Goal: Task Accomplishment & Management: Complete application form

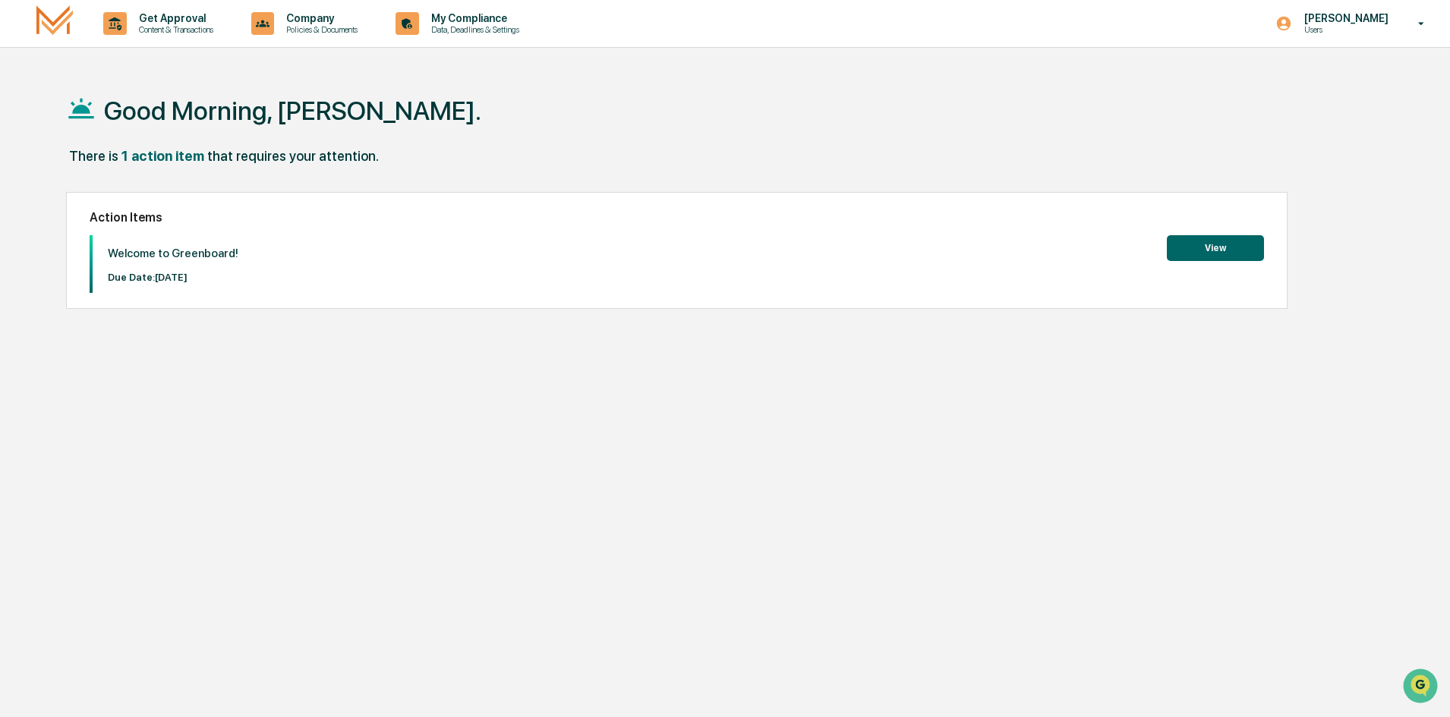
click at [172, 279] on p "Due Date: [DATE]" at bounding box center [173, 277] width 131 height 11
click at [1189, 242] on button "View" at bounding box center [1214, 248] width 97 height 26
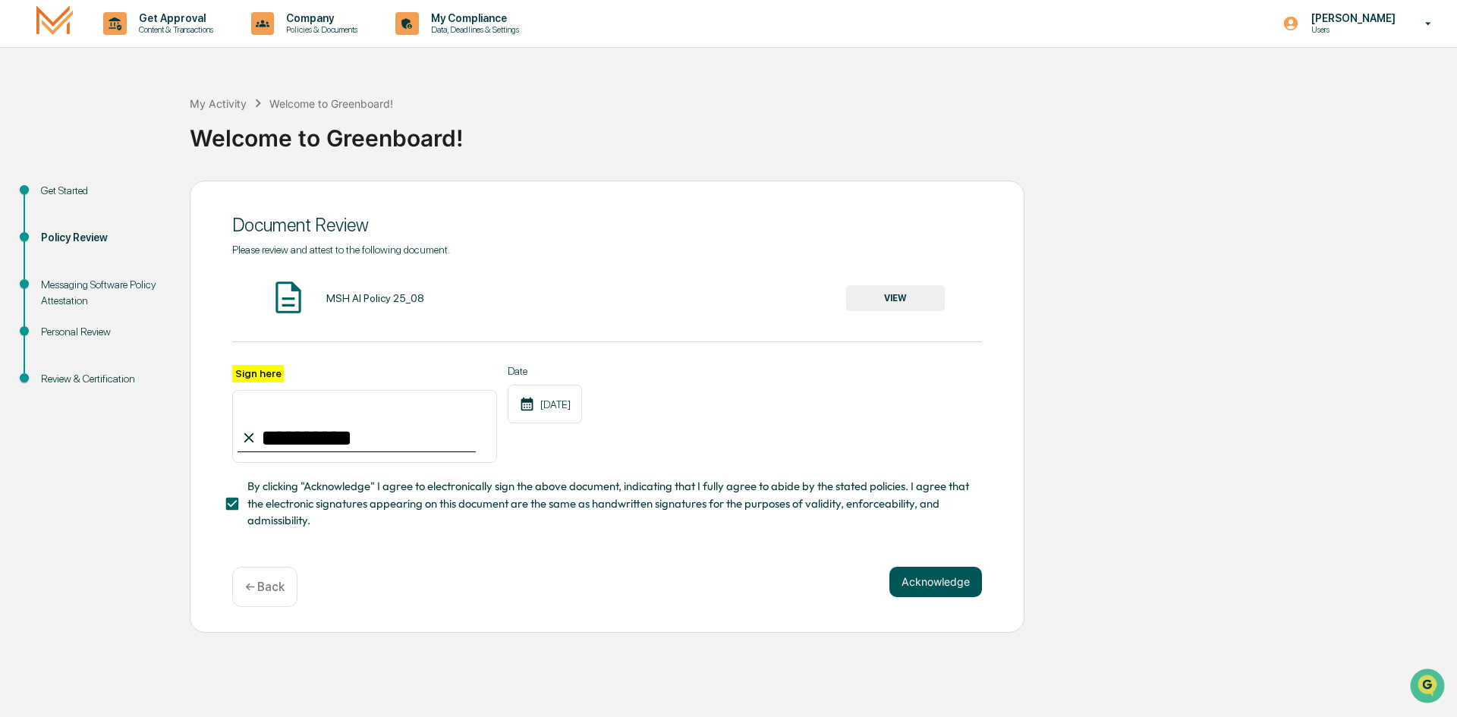
click at [944, 591] on button "Acknowledge" at bounding box center [935, 582] width 93 height 30
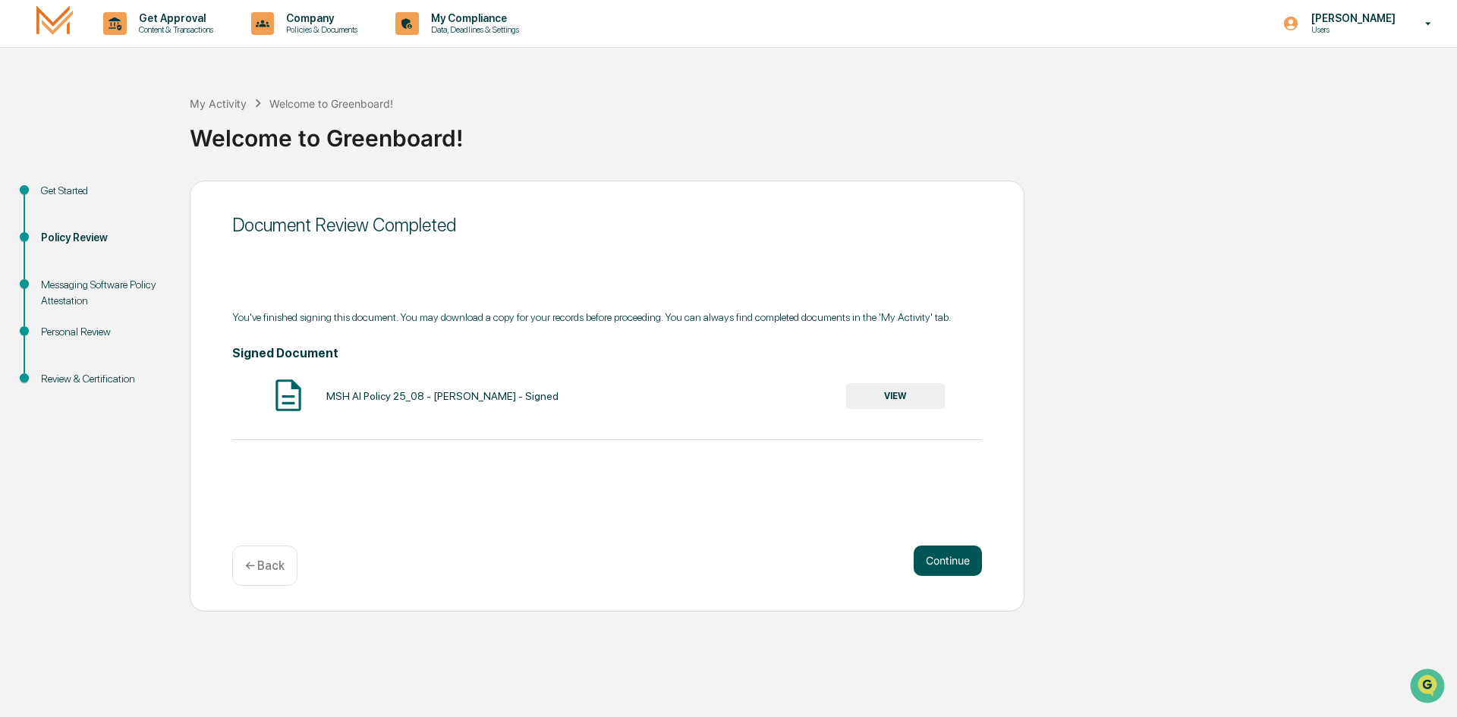
click at [958, 561] on button "Continue" at bounding box center [948, 561] width 68 height 30
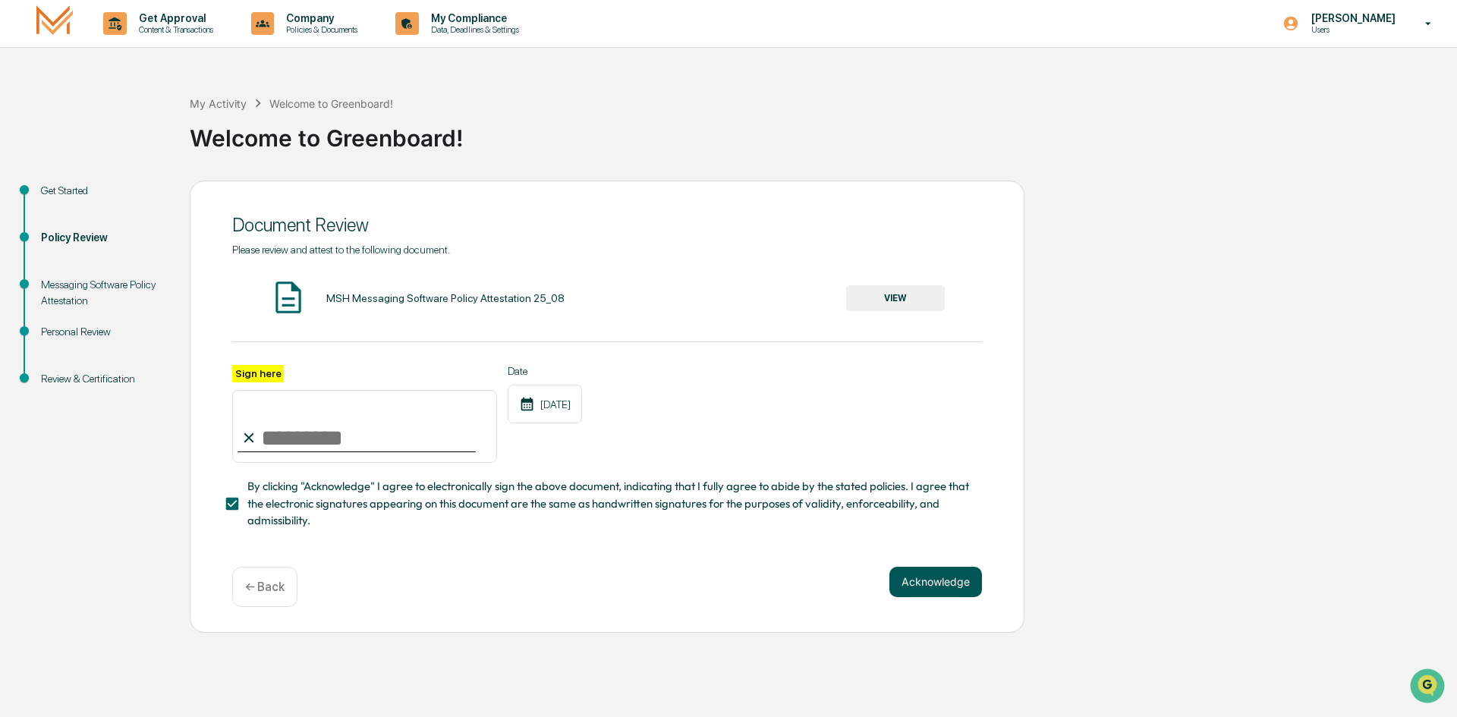
click at [946, 584] on button "Acknowledge" at bounding box center [935, 582] width 93 height 30
click at [291, 447] on input "Sign here" at bounding box center [364, 426] width 265 height 73
type input "**********"
click at [933, 609] on button "Acknowledge" at bounding box center [935, 600] width 93 height 30
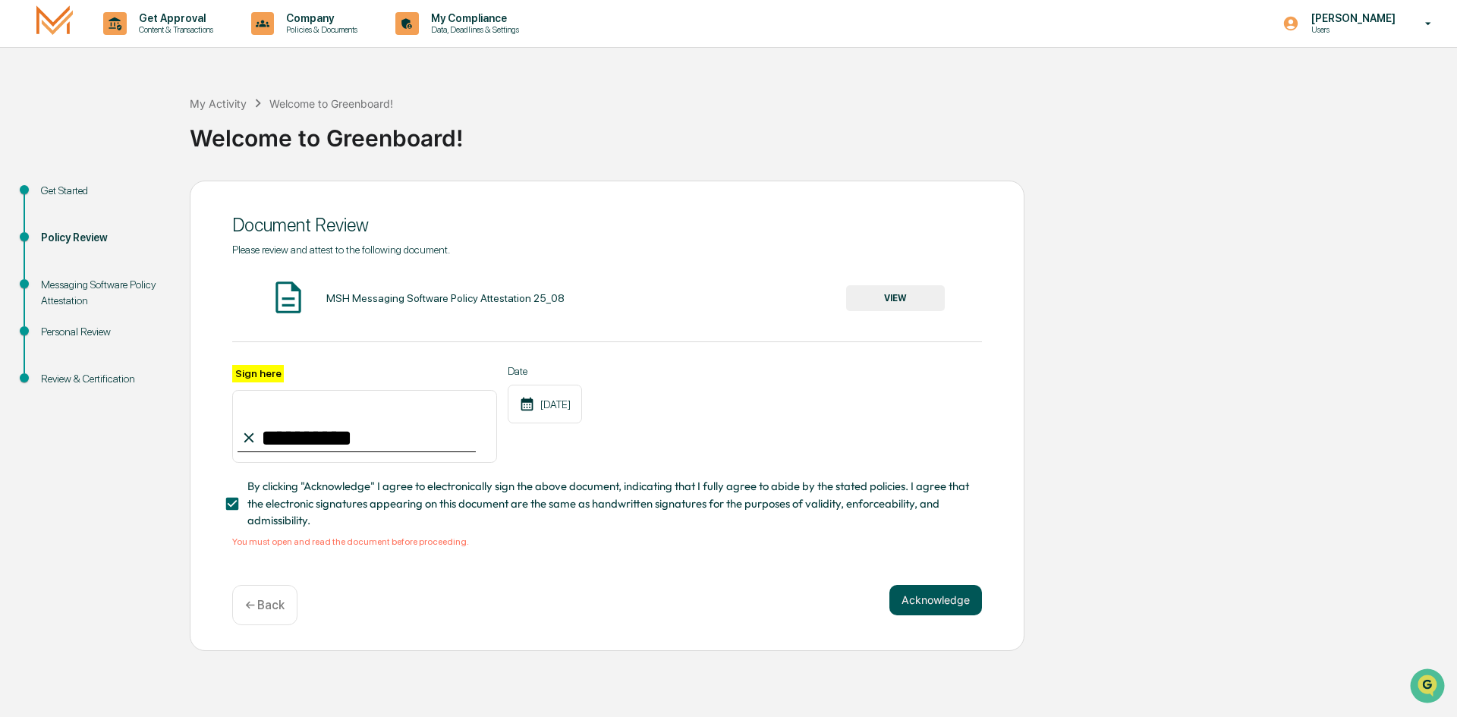
click at [922, 609] on button "Acknowledge" at bounding box center [935, 600] width 93 height 30
click at [917, 613] on button "Acknowledge" at bounding box center [935, 600] width 93 height 30
click at [455, 297] on div "MSH Messaging Software Policy Attestation 25_08" at bounding box center [445, 298] width 238 height 12
click at [874, 295] on button "VIEW" at bounding box center [895, 298] width 99 height 26
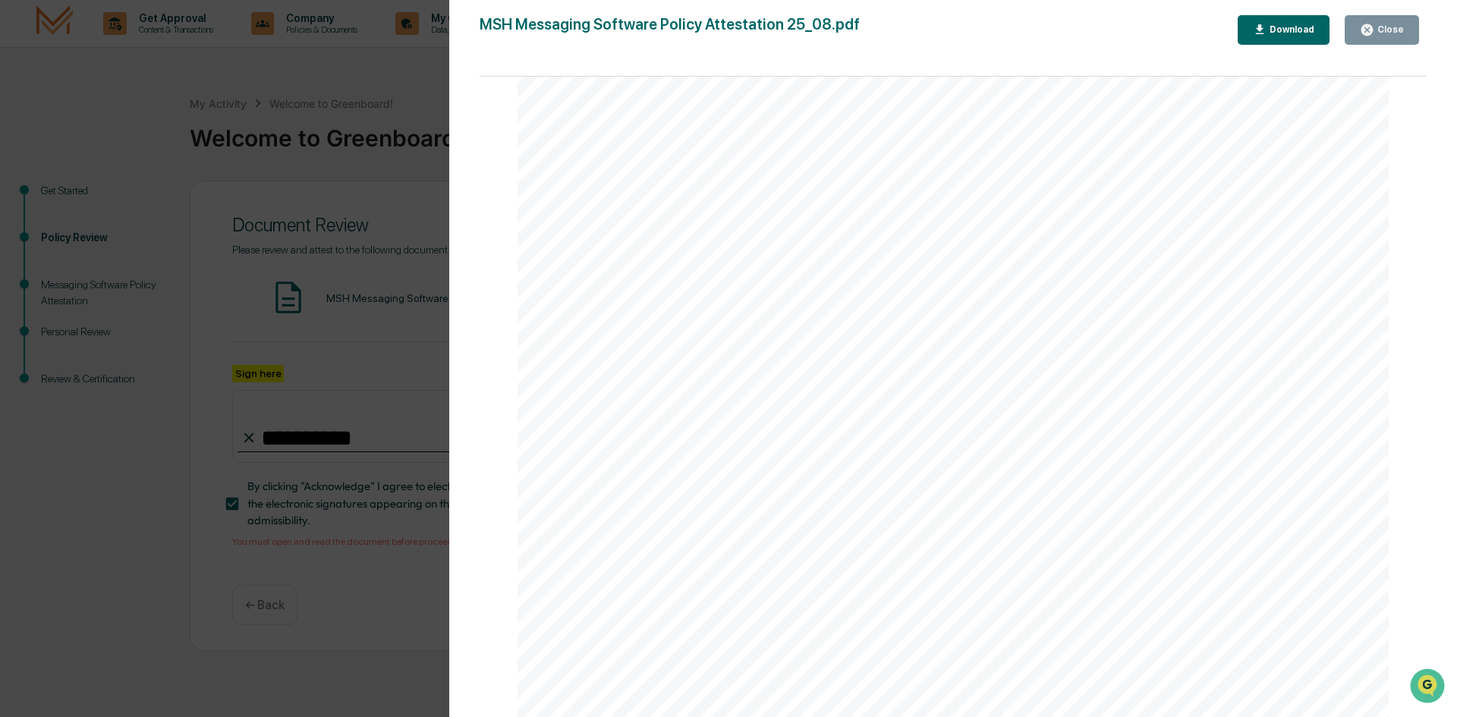
scroll to position [2876, 0]
click at [618, 417] on div "Messaging Software Policy Attestation [PERSON_NAME] & Co., Member FINRA/SIPC Pa…" at bounding box center [953, 168] width 871 height 1128
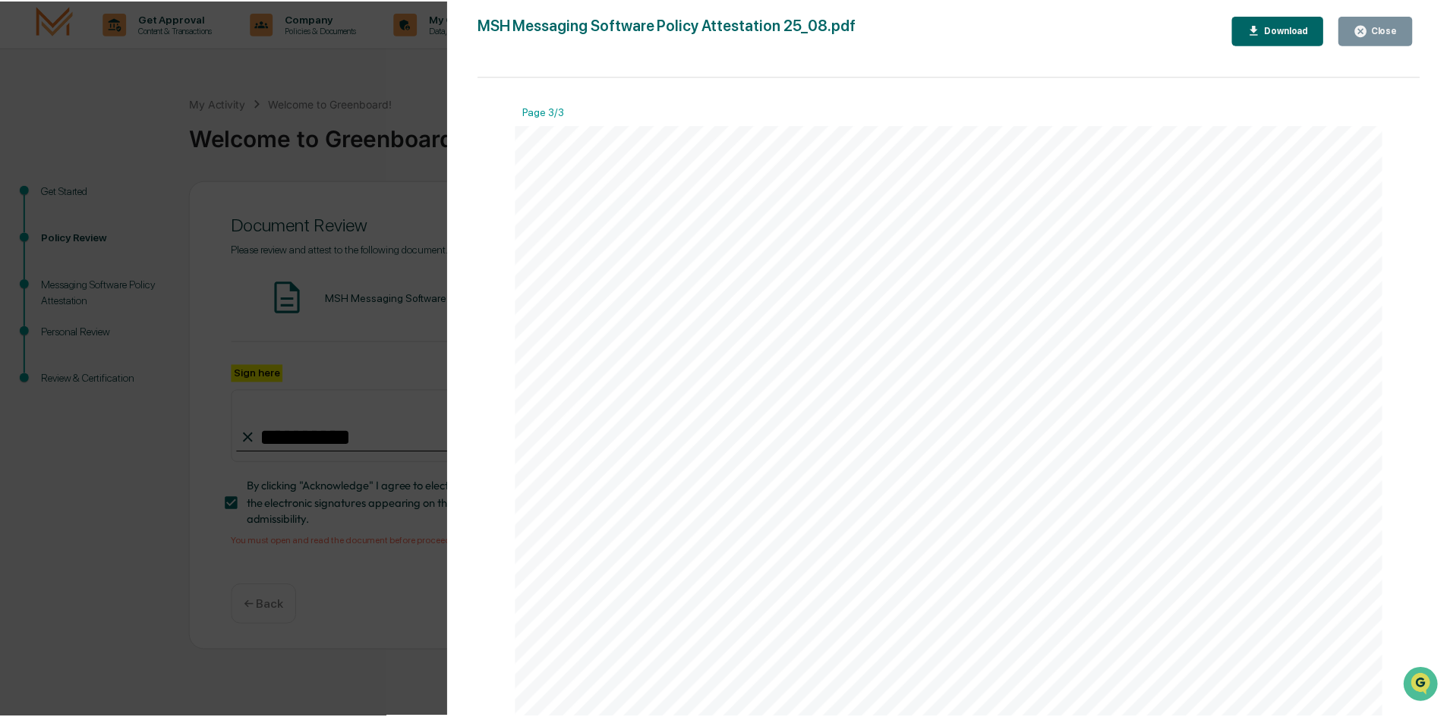
scroll to position [1889, 0]
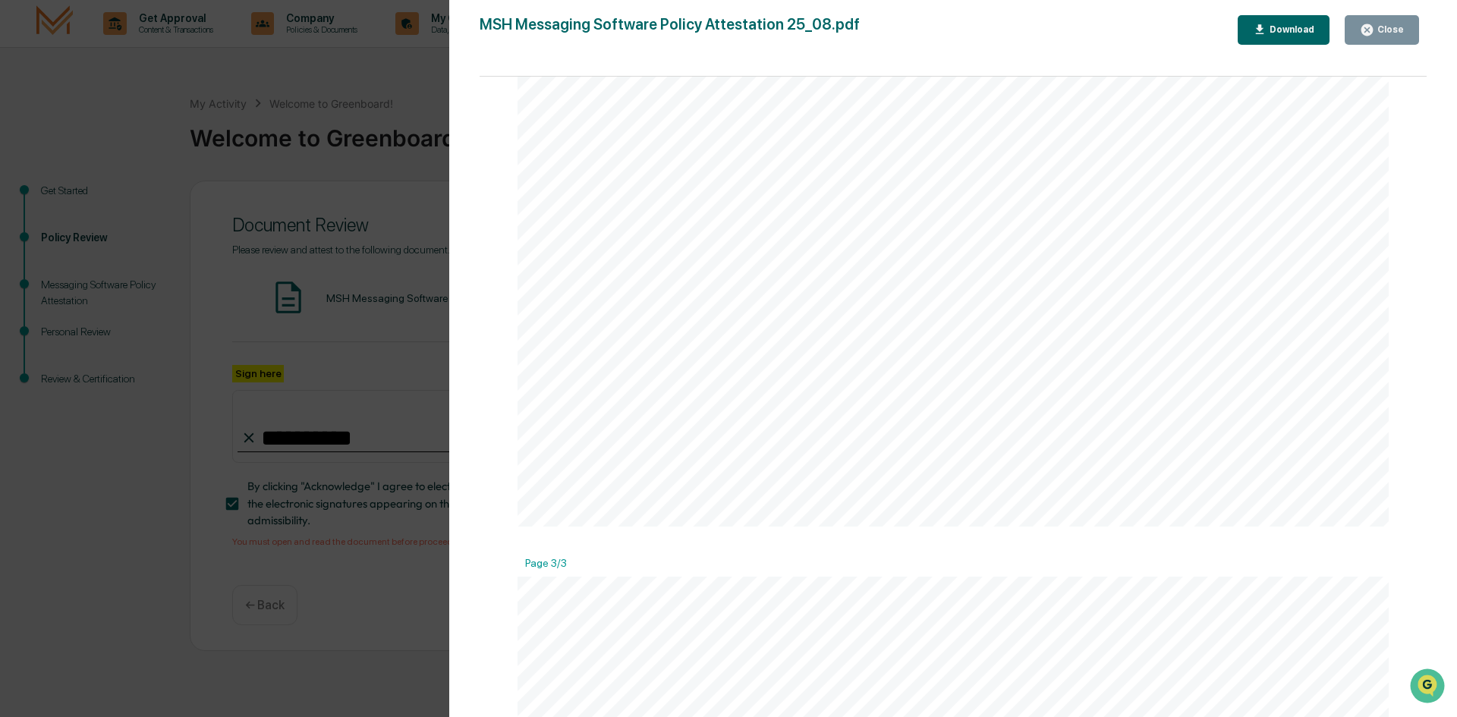
click at [1267, 32] on icon "button" at bounding box center [1260, 30] width 14 height 14
click at [417, 71] on div "Version History [DATE] 02:15 PM [PERSON_NAME] MSH Messaging Software Policy Att…" at bounding box center [728, 358] width 1457 height 717
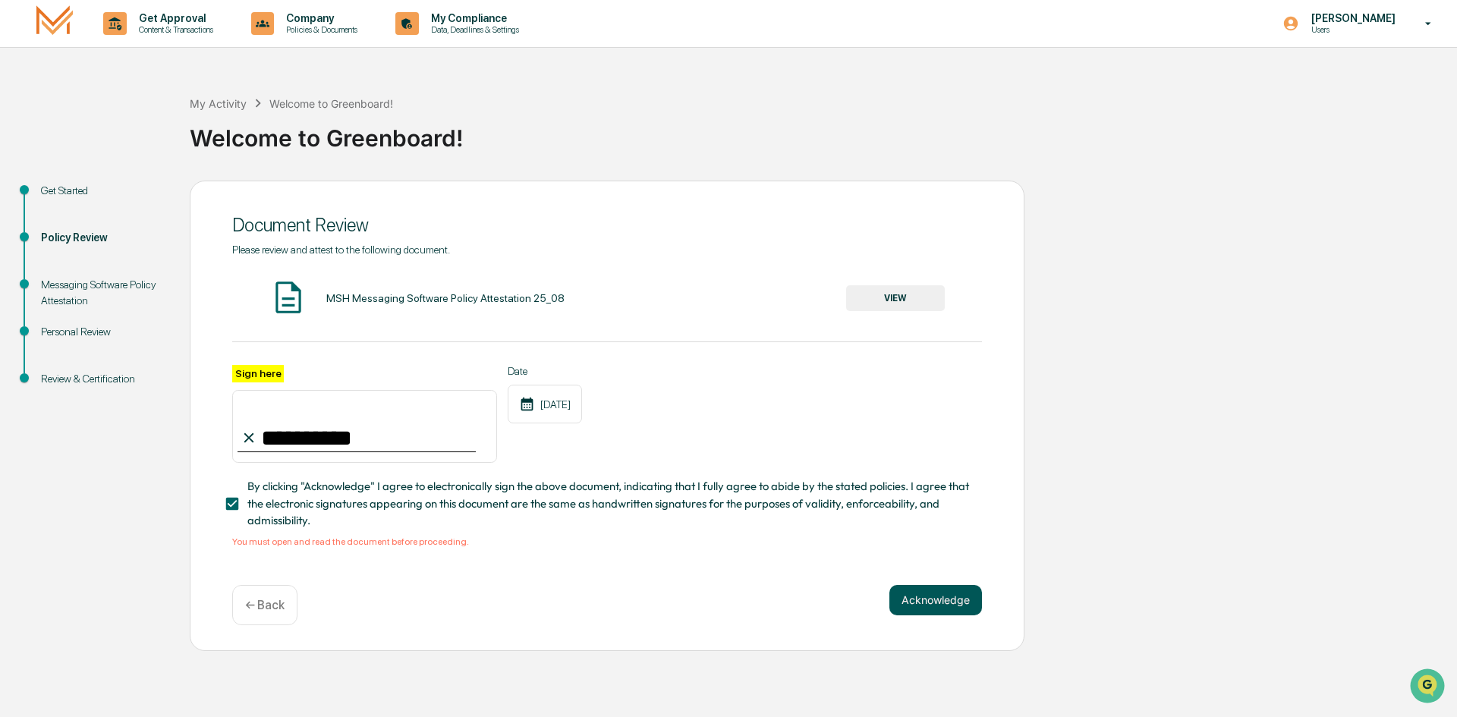
click at [930, 605] on button "Acknowledge" at bounding box center [935, 600] width 93 height 30
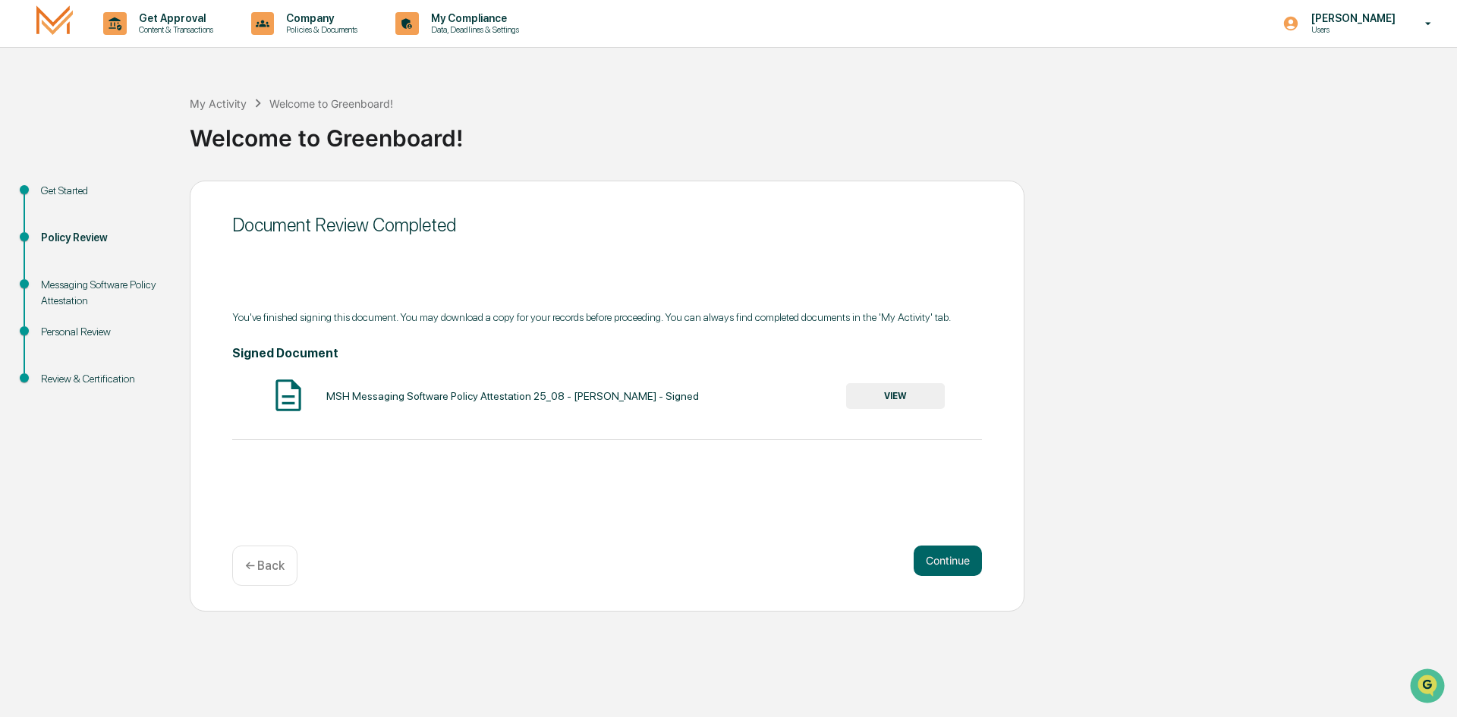
click at [263, 576] on div "← Back" at bounding box center [264, 566] width 65 height 40
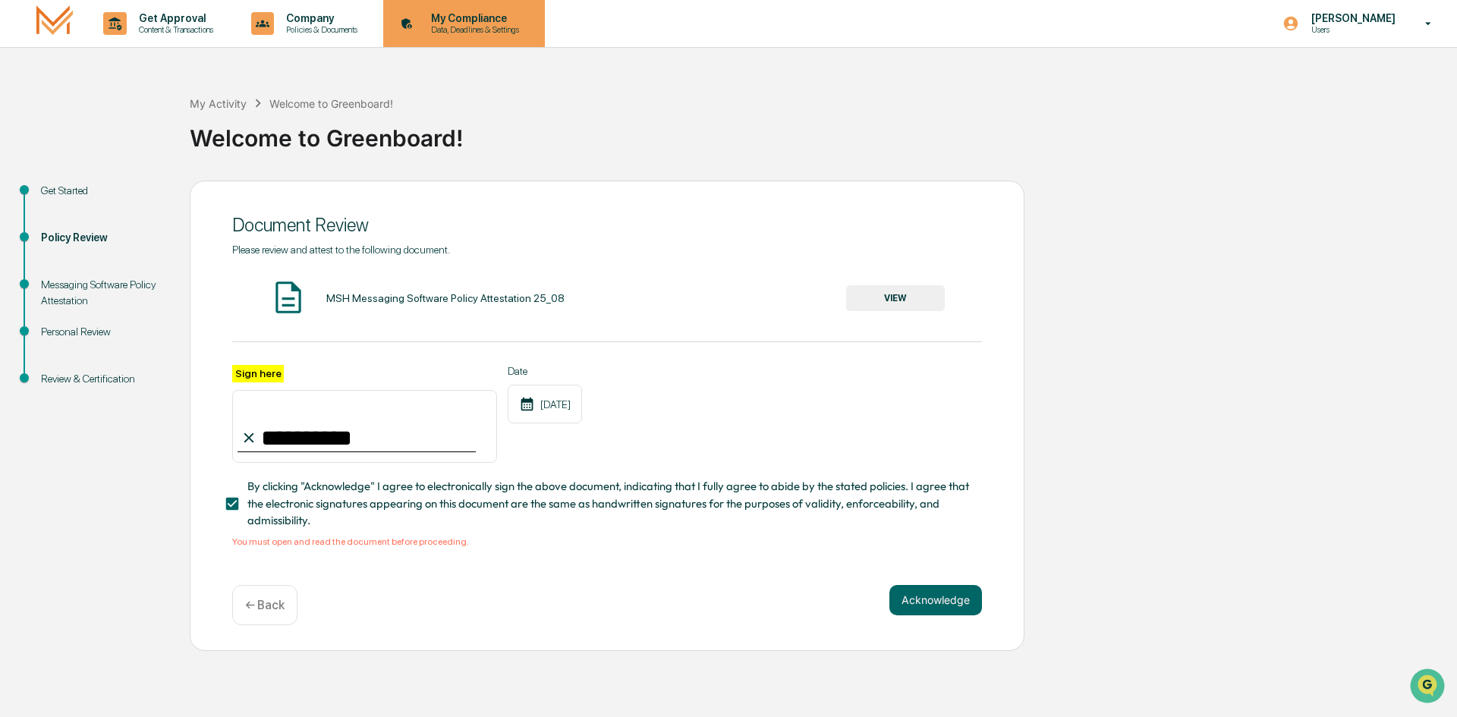
click at [493, 19] on p "My Compliance" at bounding box center [473, 18] width 108 height 12
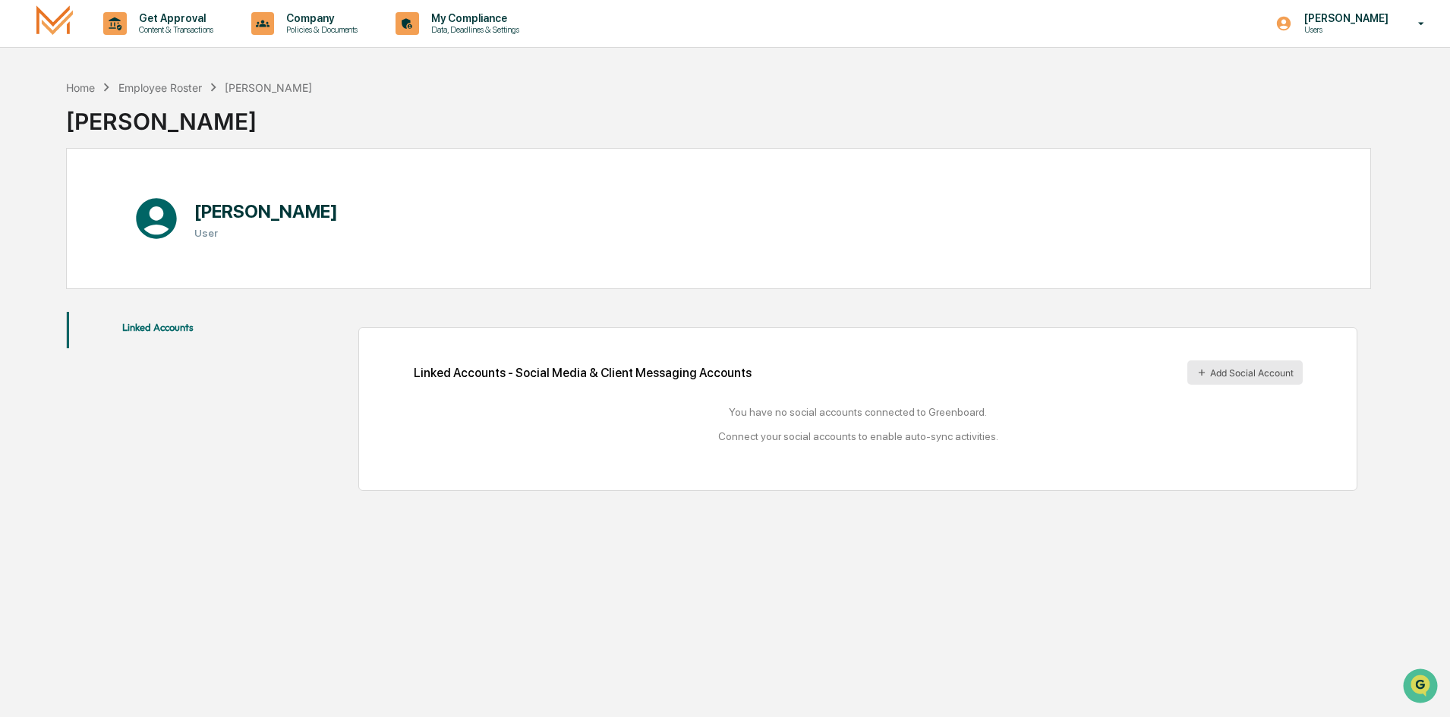
click at [1258, 382] on button "Add Social Account" at bounding box center [1244, 372] width 115 height 24
click at [167, 328] on button "Linked Accounts" at bounding box center [158, 330] width 182 height 36
click at [313, 23] on p "Company" at bounding box center [319, 18] width 91 height 12
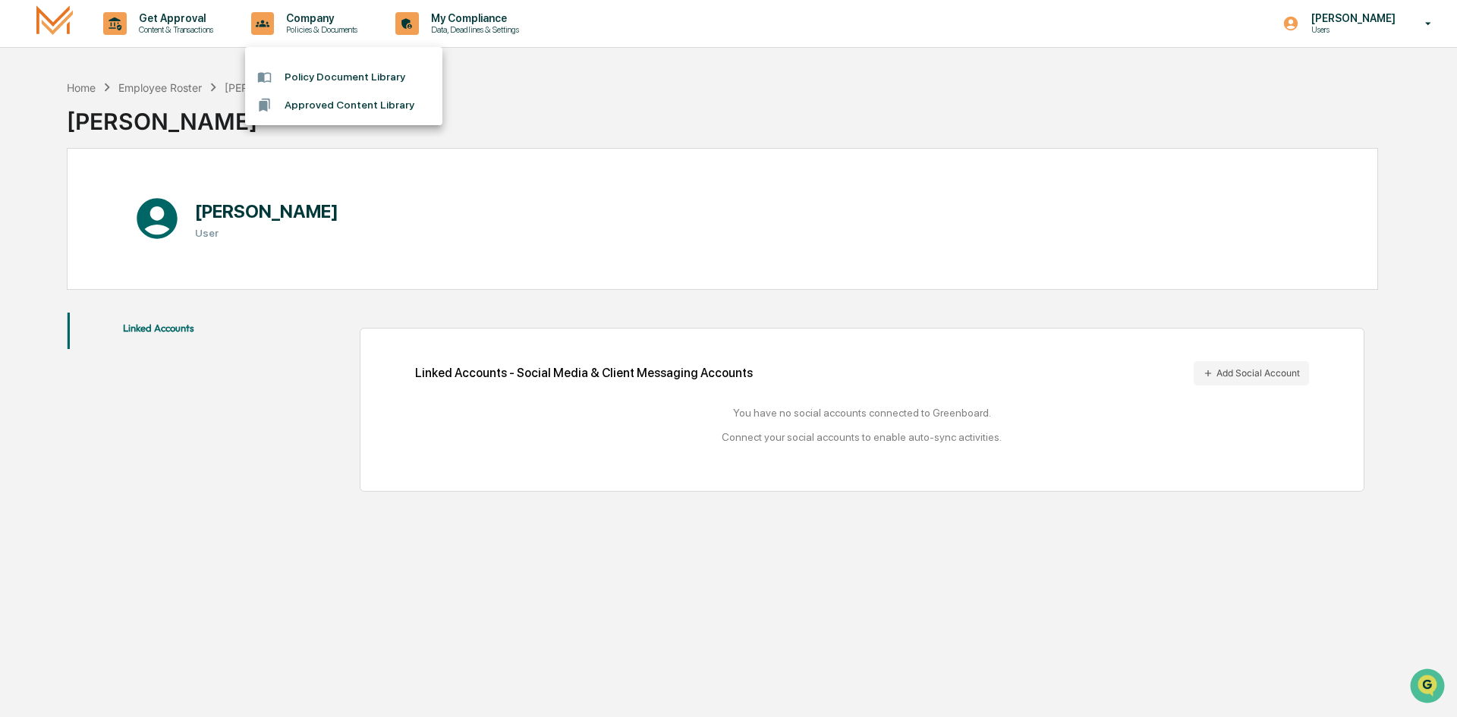
click at [162, 19] on div at bounding box center [728, 358] width 1457 height 717
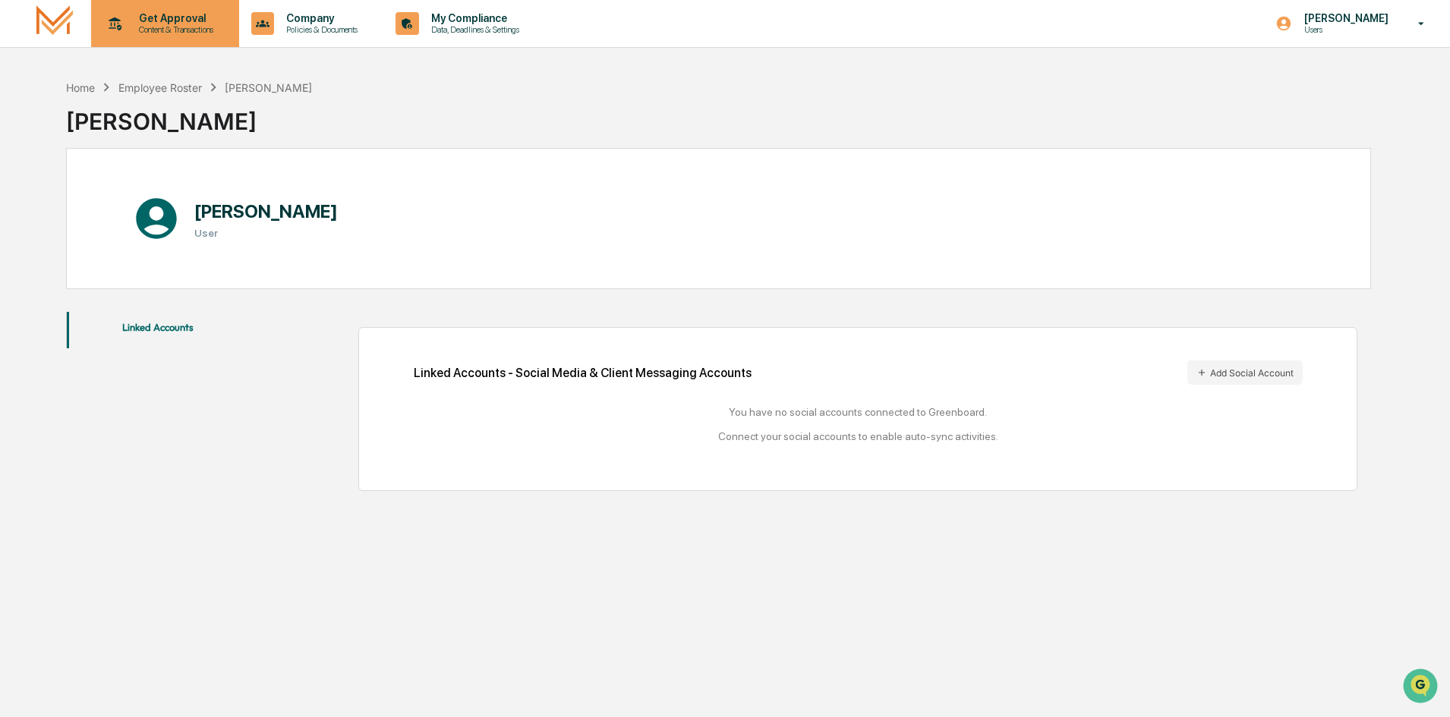
click at [165, 22] on p "Get Approval" at bounding box center [174, 18] width 94 height 12
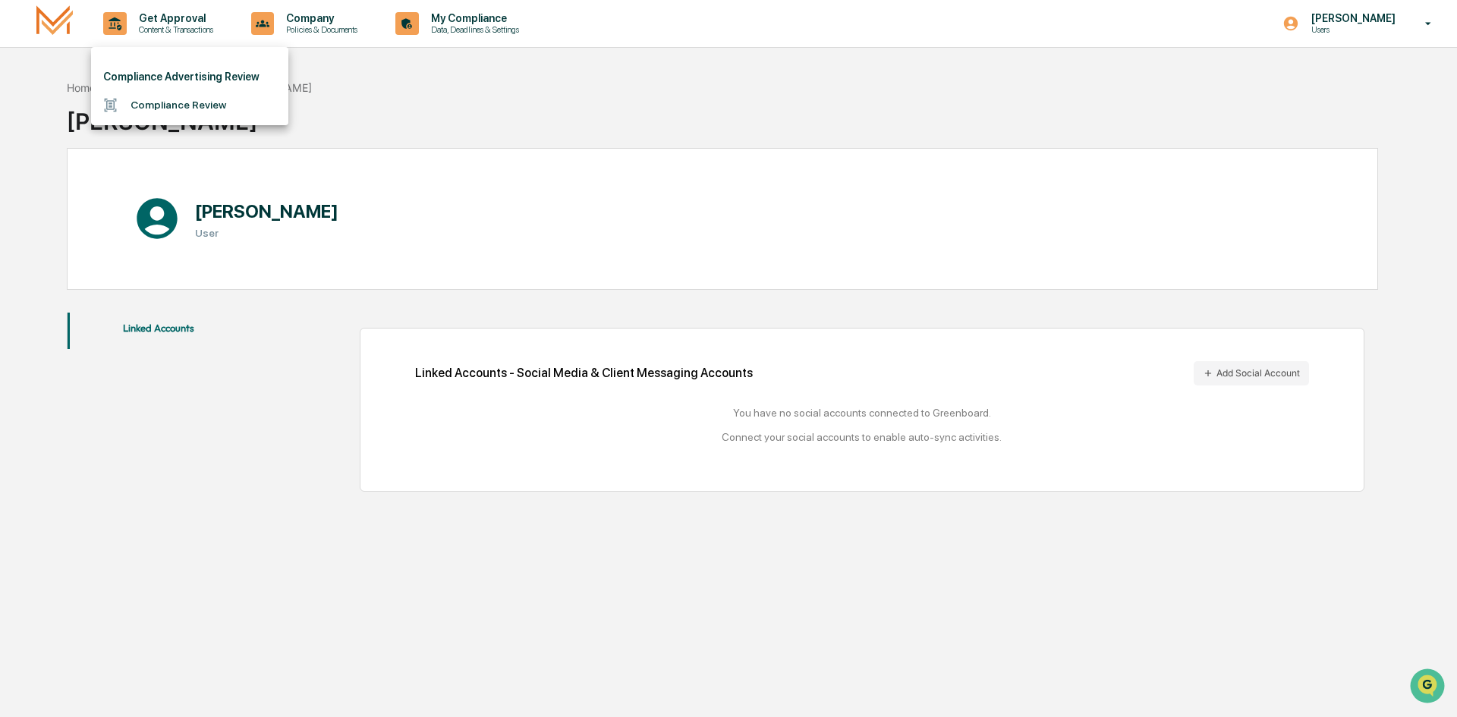
click at [219, 99] on li "Compliance Review" at bounding box center [189, 105] width 197 height 28
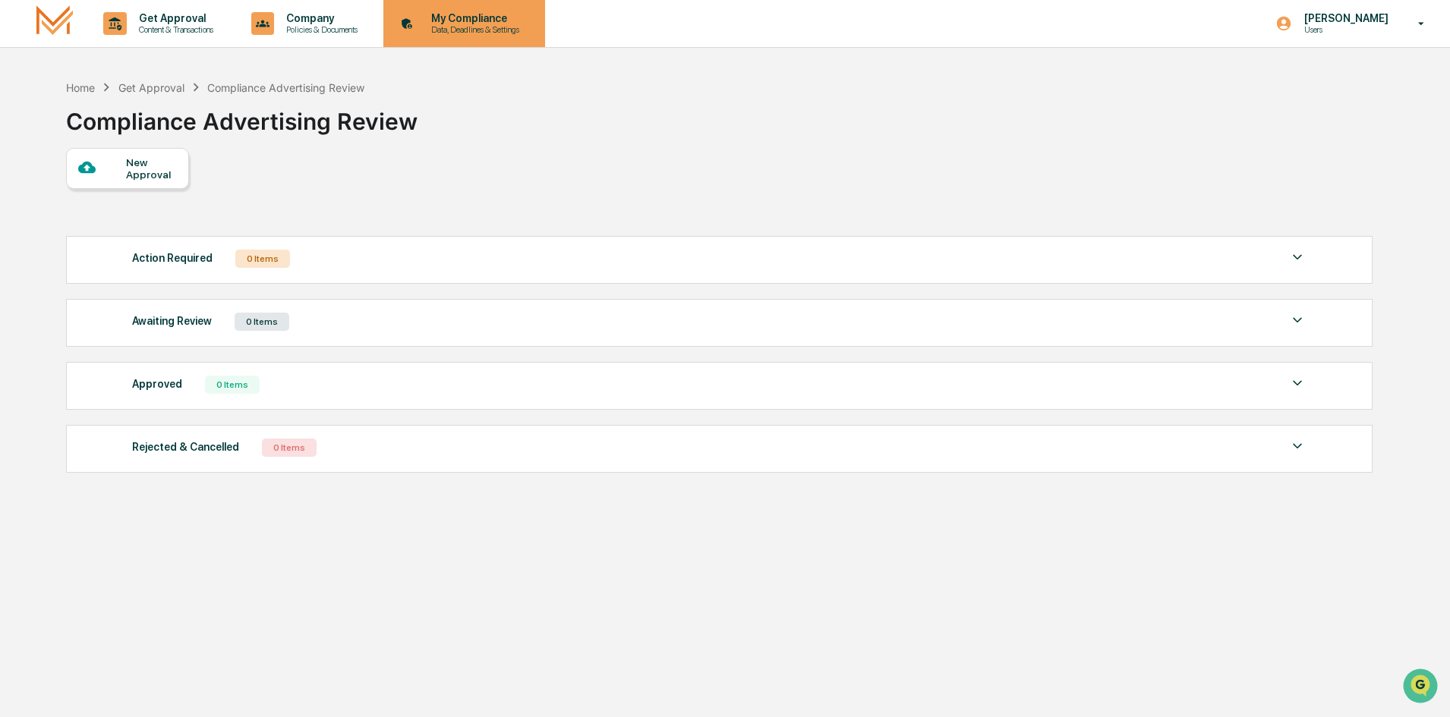
click at [525, 20] on p "My Compliance" at bounding box center [473, 18] width 108 height 12
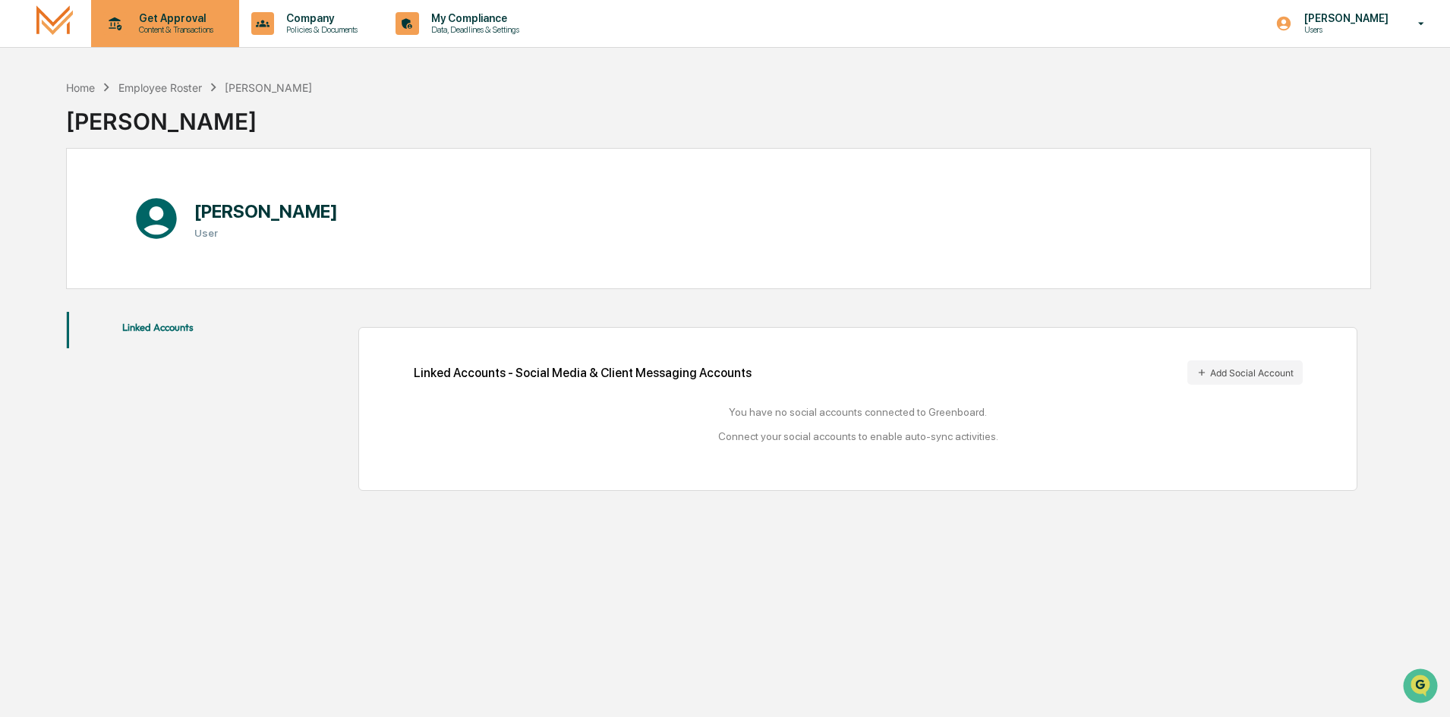
click at [169, 17] on p "Get Approval" at bounding box center [174, 18] width 94 height 12
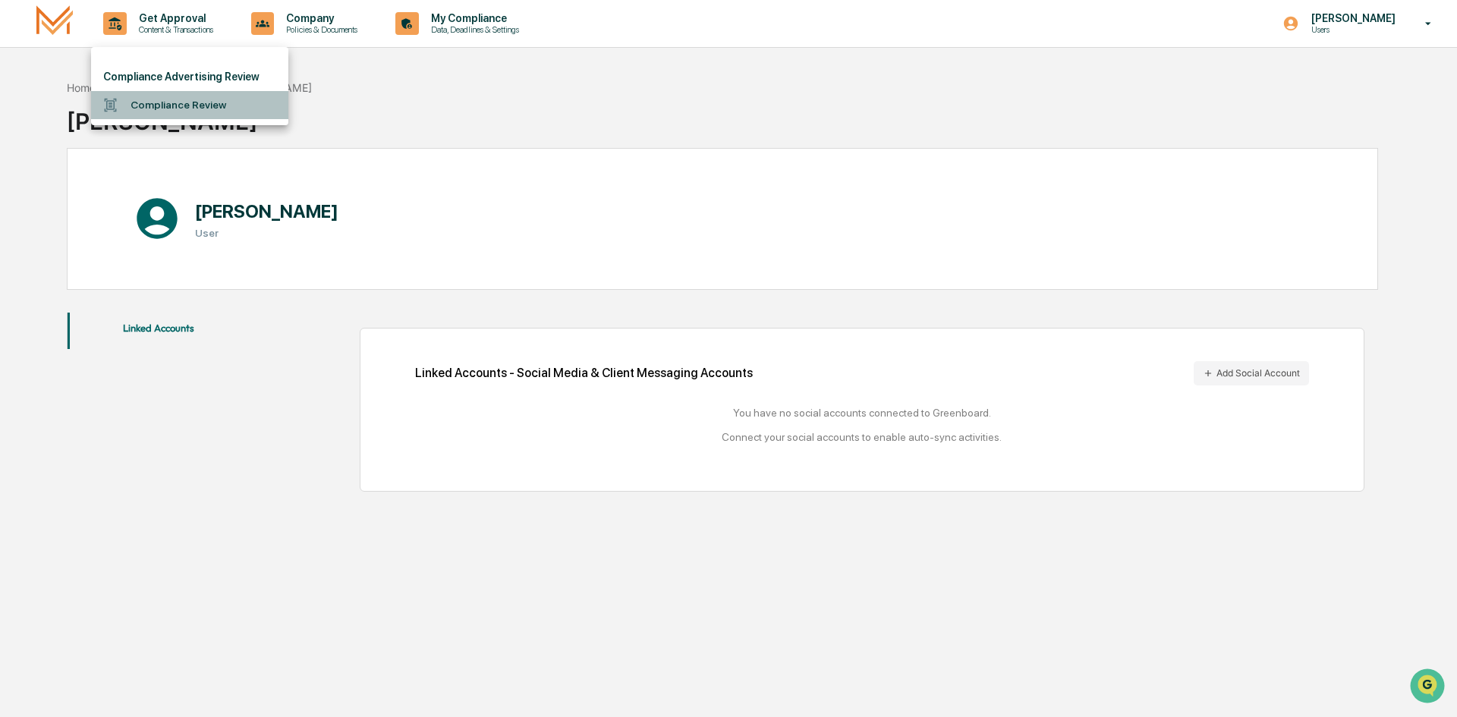
click at [166, 105] on li "Compliance Review" at bounding box center [189, 105] width 197 height 28
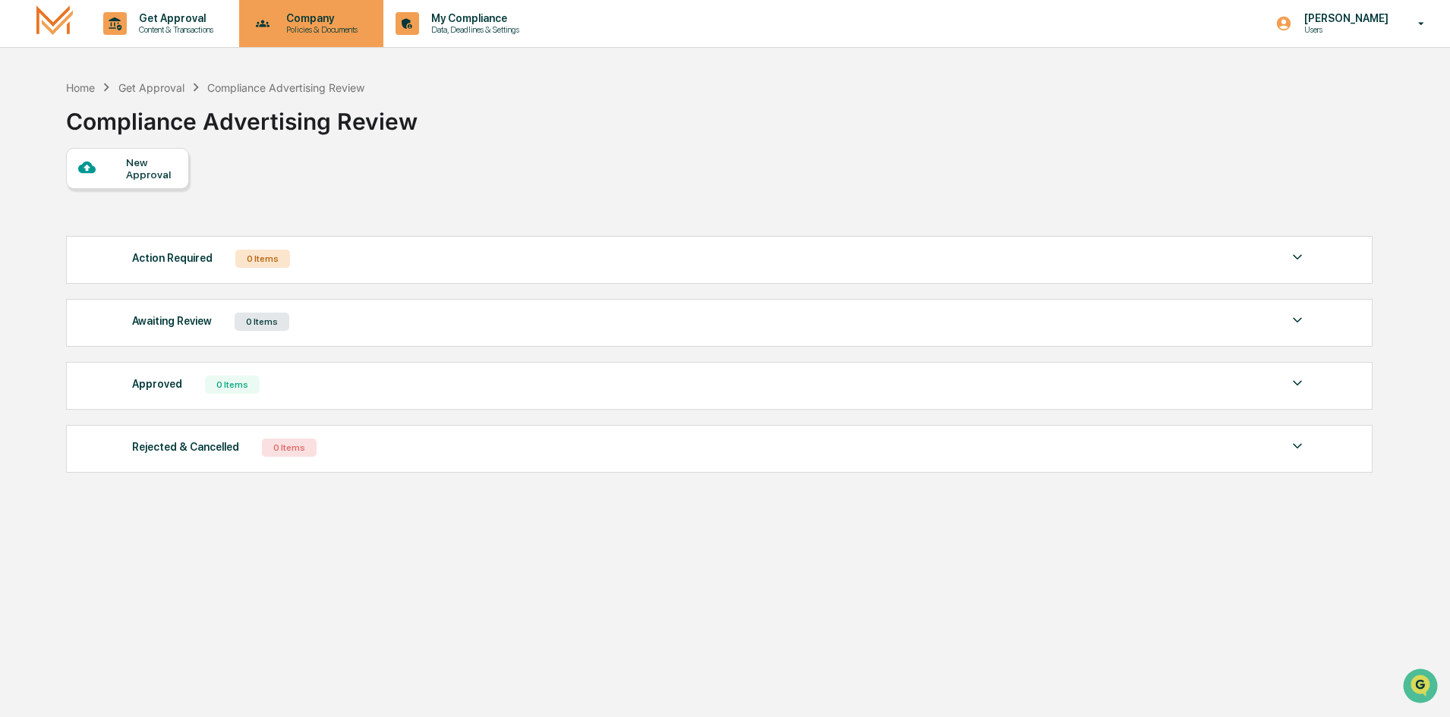
click at [328, 27] on p "Policies & Documents" at bounding box center [319, 29] width 91 height 11
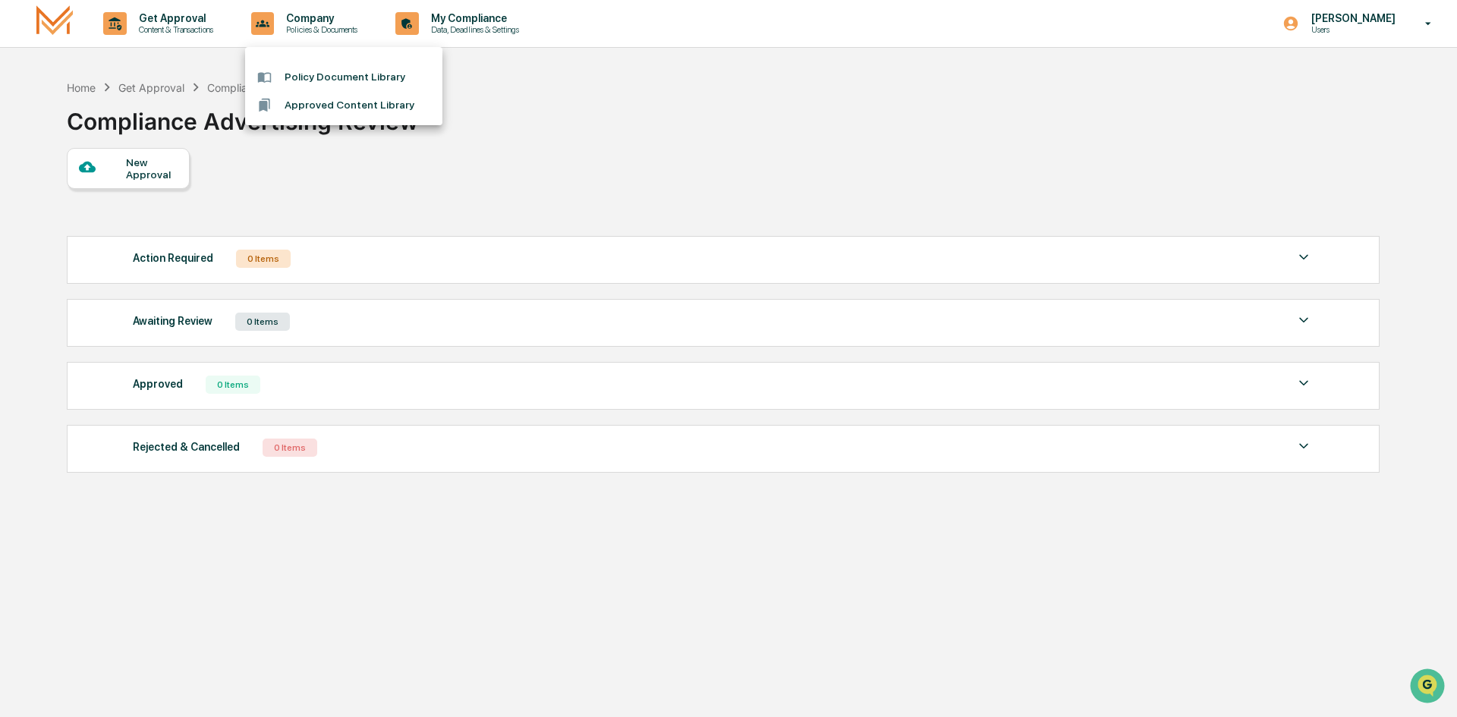
click at [462, 24] on div at bounding box center [728, 358] width 1457 height 717
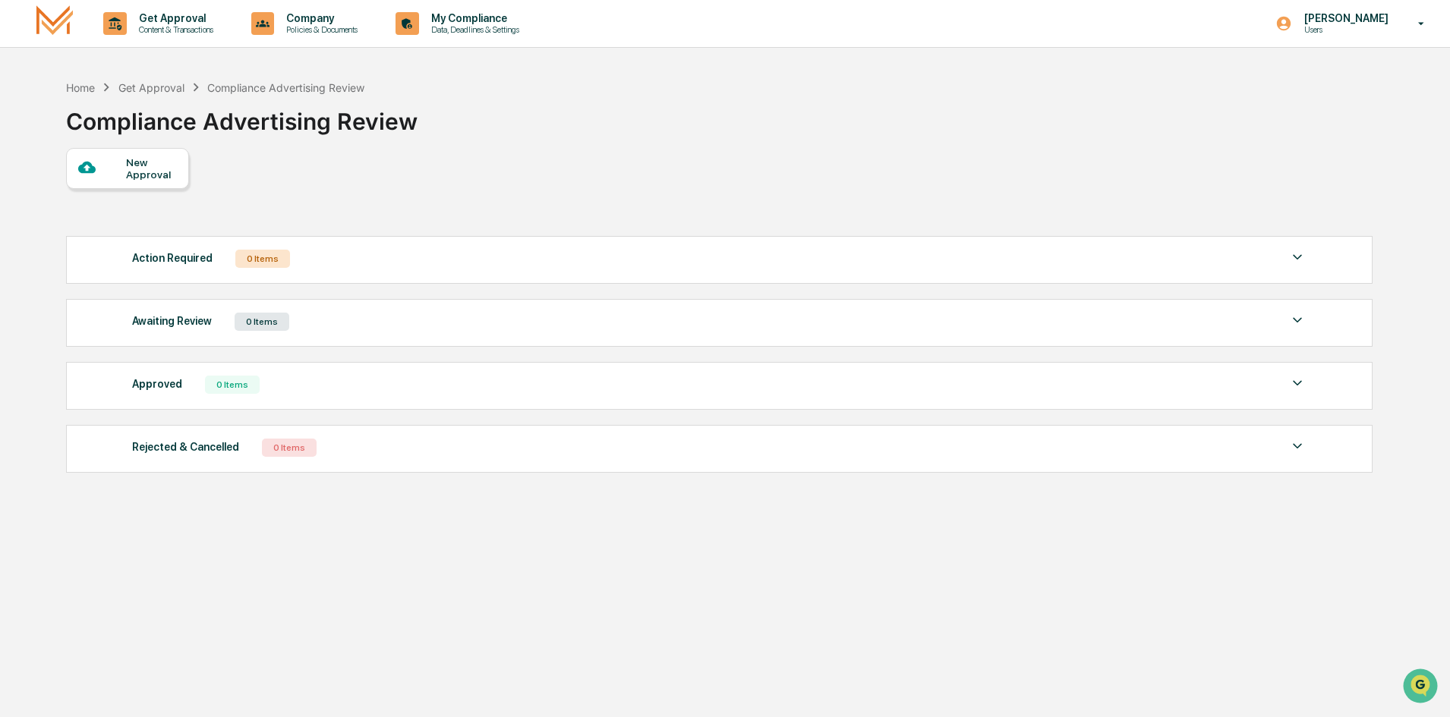
click at [462, 24] on p "My Compliance" at bounding box center [473, 18] width 108 height 12
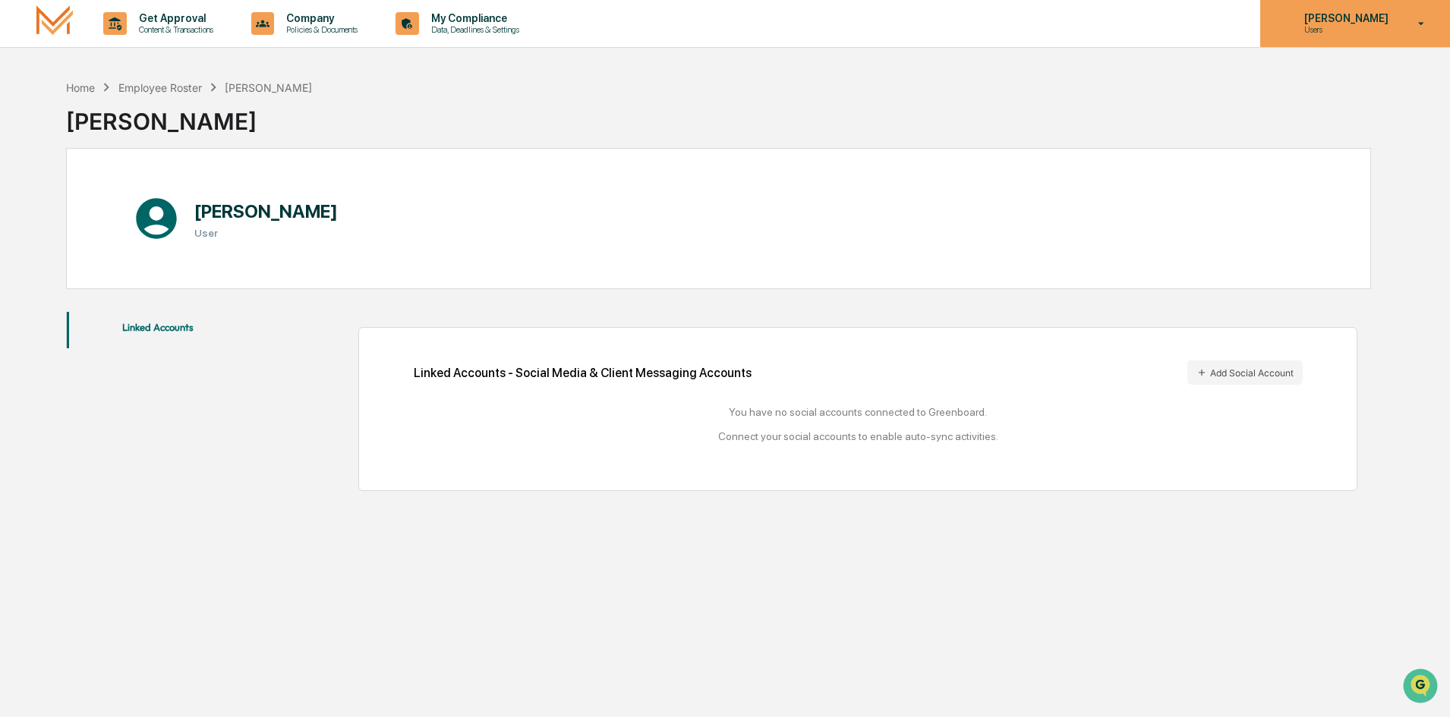
click at [1384, 15] on p "[PERSON_NAME]" at bounding box center [1344, 18] width 104 height 12
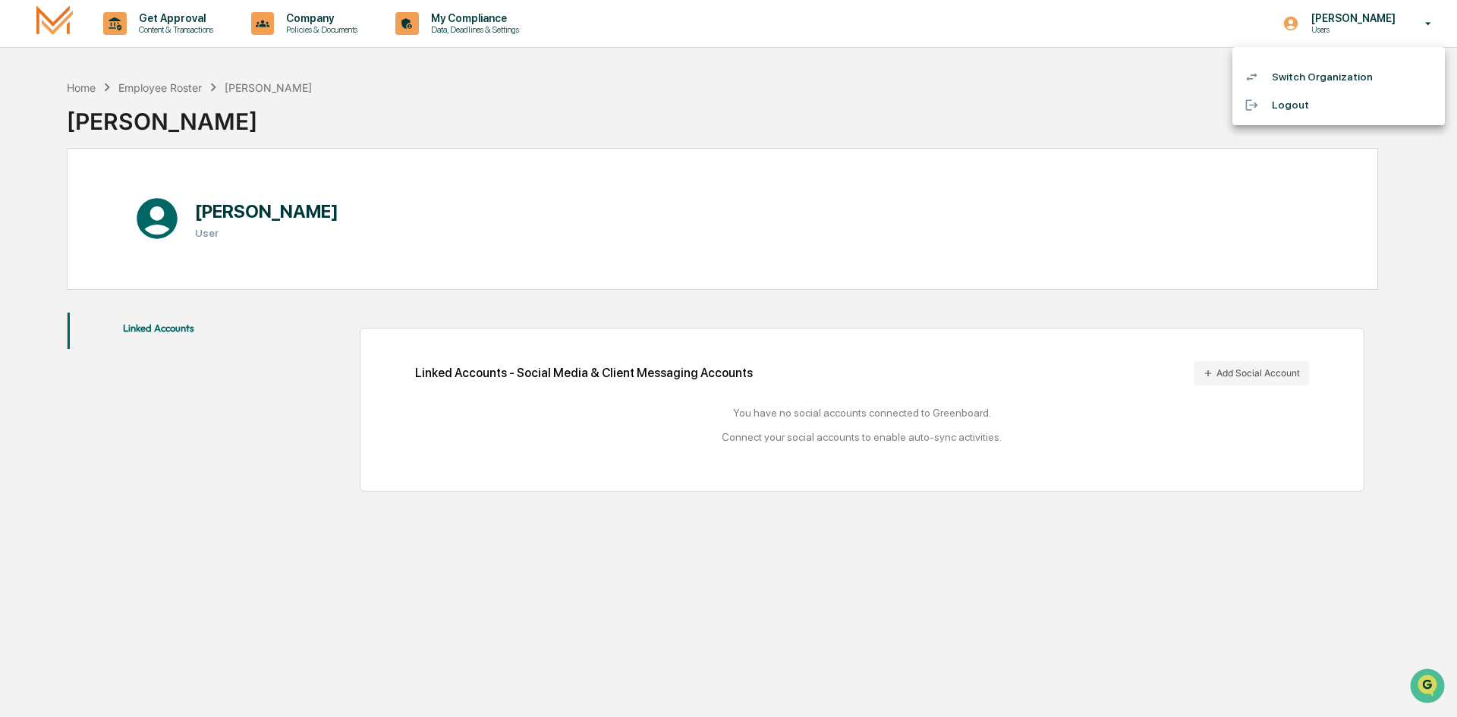
drag, startPoint x: 872, startPoint y: 112, endPoint x: 714, endPoint y: 152, distance: 162.9
click at [831, 124] on div at bounding box center [728, 358] width 1457 height 717
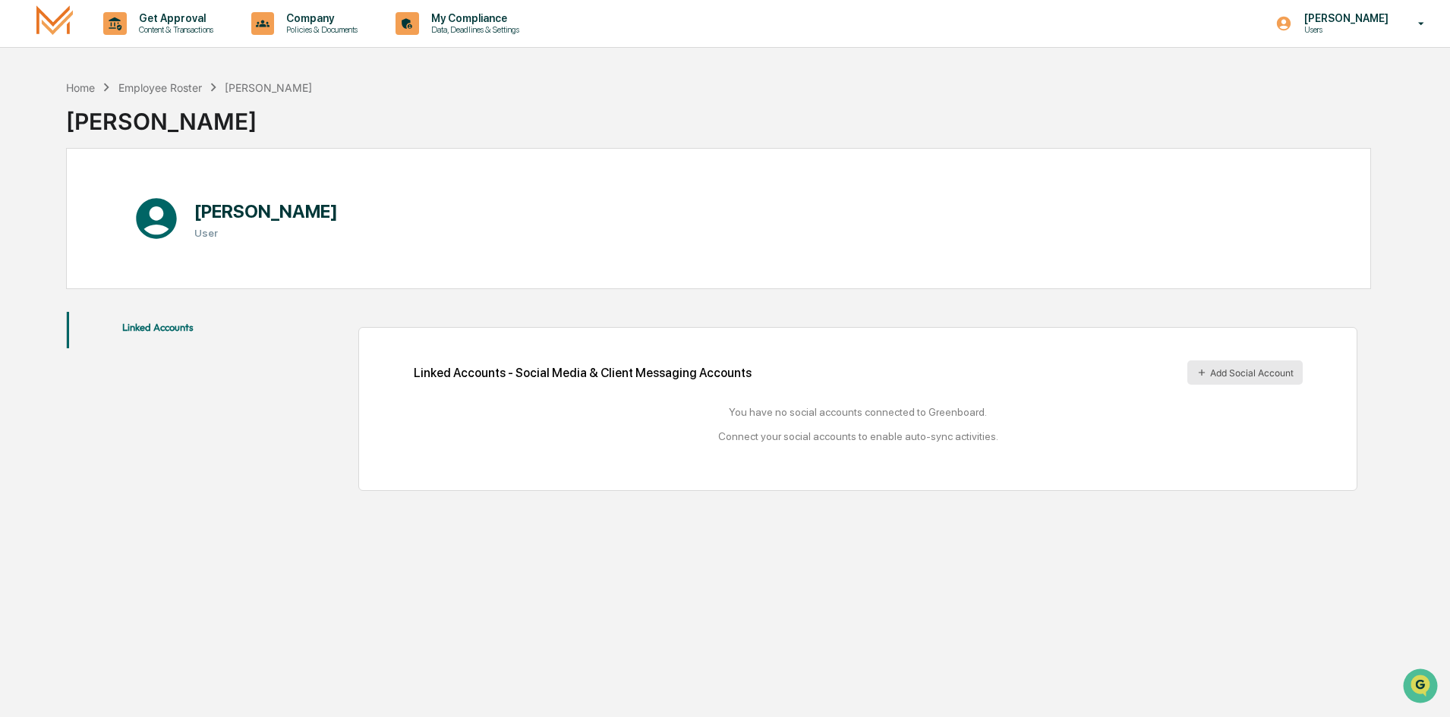
click at [1225, 379] on button "Add Social Account" at bounding box center [1244, 372] width 115 height 24
